Goal: Use online tool/utility: Utilize a website feature to perform a specific function

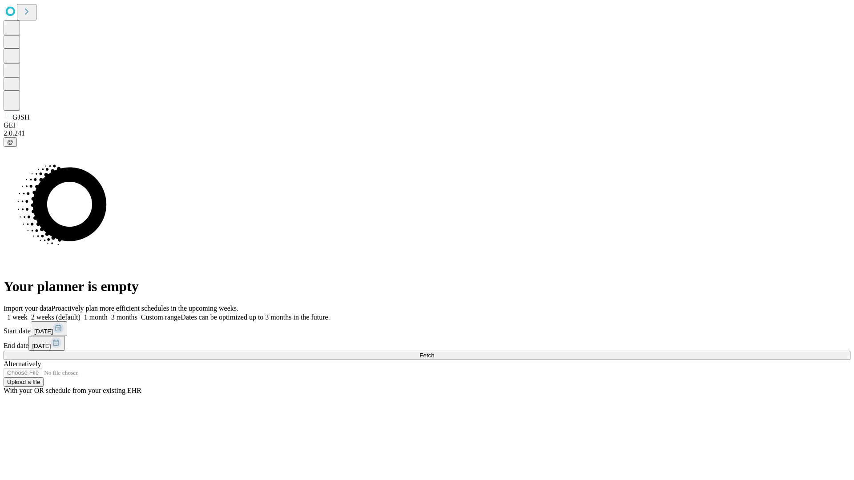
click at [434, 352] on span "Fetch" at bounding box center [426, 355] width 15 height 7
